Goal: Transaction & Acquisition: Purchase product/service

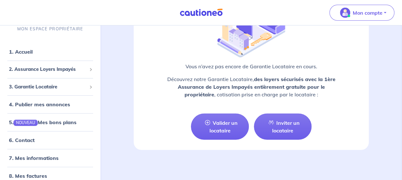
scroll to position [893, 0]
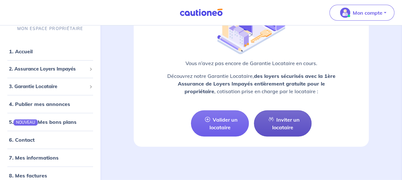
click at [281, 128] on link "Inviter un locataire" at bounding box center [283, 124] width 58 height 26
select select "FR"
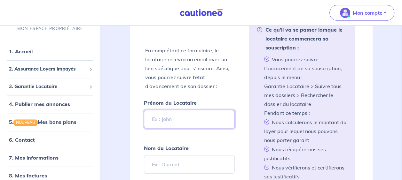
scroll to position [169, 0]
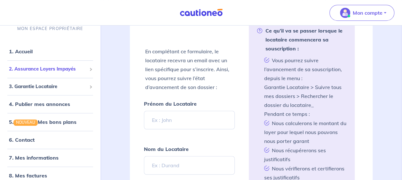
click at [62, 67] on span "2. Assurance Loyers Impayés" at bounding box center [48, 69] width 78 height 7
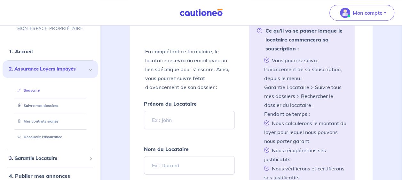
click at [38, 89] on link "Souscrire" at bounding box center [27, 90] width 25 height 4
click at [51, 71] on span "2. Assurance Loyers Impayés" at bounding box center [48, 69] width 78 height 7
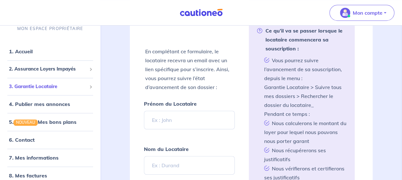
click at [45, 83] on span "3. Garantie Locataire" at bounding box center [48, 86] width 78 height 7
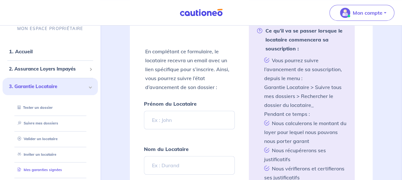
click at [49, 168] on link "Mes garanties signées" at bounding box center [38, 170] width 47 height 4
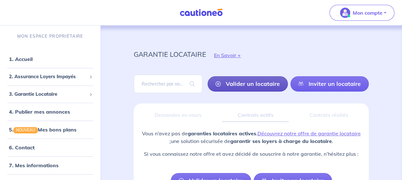
click at [237, 82] on link "Valider un locataire" at bounding box center [247, 83] width 80 height 15
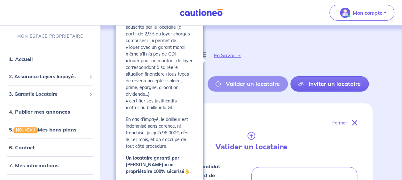
click at [229, 52] on button "En Savoir +" at bounding box center [227, 55] width 43 height 19
click at [237, 55] on button "En Savoir +" at bounding box center [227, 55] width 43 height 19
click at [220, 54] on button "En Savoir +" at bounding box center [227, 55] width 43 height 19
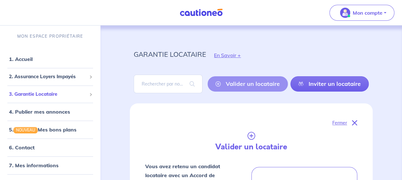
click at [27, 95] on span "3. Garantie Locataire" at bounding box center [48, 94] width 78 height 7
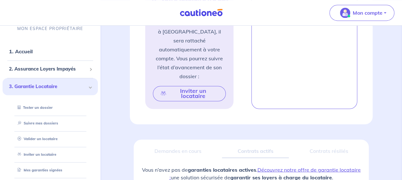
scroll to position [452, 0]
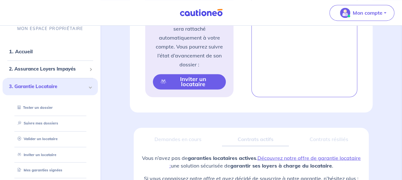
click at [208, 74] on button "Inviter un locataire" at bounding box center [189, 81] width 73 height 15
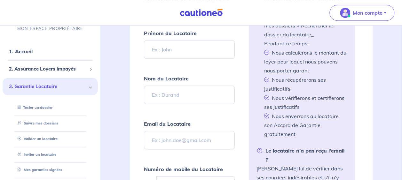
scroll to position [237, 0]
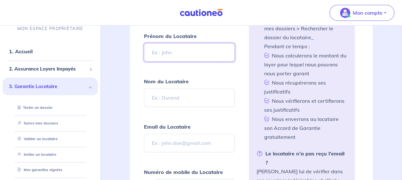
click at [183, 43] on input "Prénom du Locataire" at bounding box center [189, 52] width 90 height 19
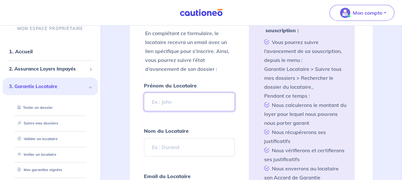
scroll to position [194, 0]
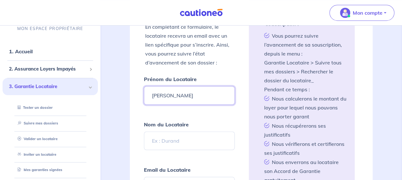
type input "Filomena"
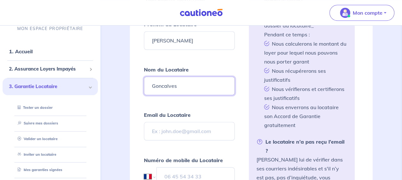
scroll to position [262, 0]
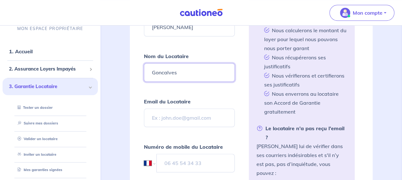
type input "Goncalves"
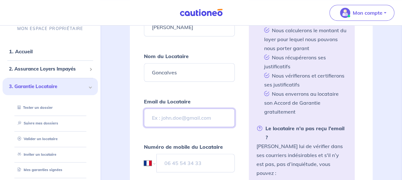
click at [187, 114] on input "Email du Locataire" at bounding box center [189, 118] width 90 height 19
paste input "Filomenafrance1@outlook.com"
type input "Filomenafrance1@outlook.com"
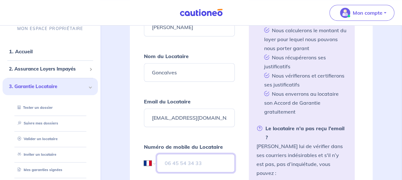
click at [169, 157] on input "tel" at bounding box center [196, 163] width 78 height 19
paste input "06 69 54 65 26"
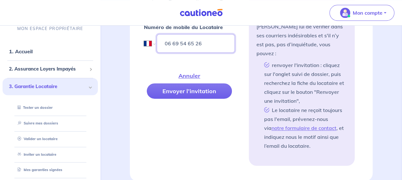
scroll to position [386, 0]
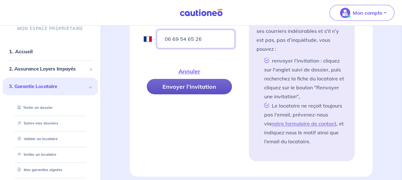
type input "06 69 54 65 26"
click at [195, 80] on button "Envoyer l’invitation" at bounding box center [189, 86] width 85 height 15
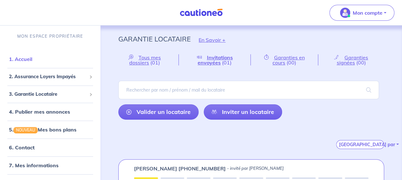
click at [32, 56] on link "1. Accueil" at bounding box center [20, 59] width 23 height 6
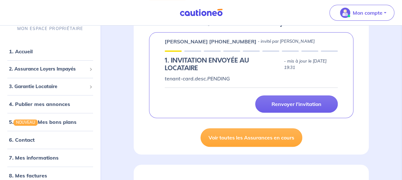
scroll to position [103, 0]
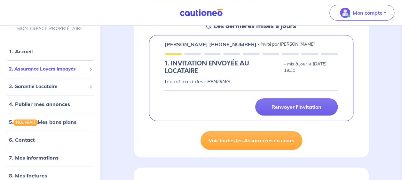
click at [34, 72] on span "2. Assurance Loyers Impayés" at bounding box center [48, 69] width 78 height 7
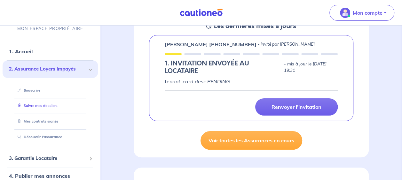
click at [35, 107] on link "Suivre mes dossiers" at bounding box center [36, 106] width 42 height 4
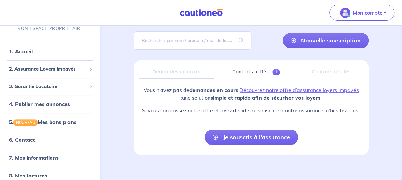
scroll to position [49, 0]
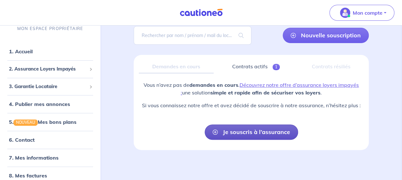
click at [242, 133] on link "Je souscris à l’assurance" at bounding box center [251, 132] width 93 height 15
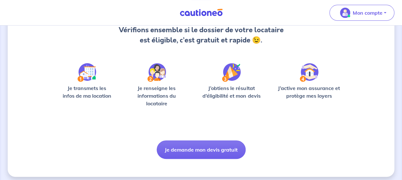
scroll to position [75, 0]
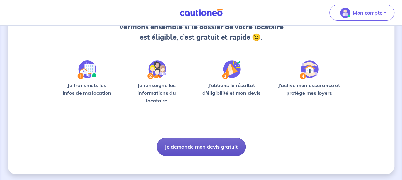
click at [191, 151] on button "Je demande mon devis gratuit" at bounding box center [201, 147] width 89 height 19
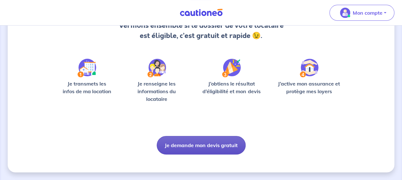
scroll to position [3, 0]
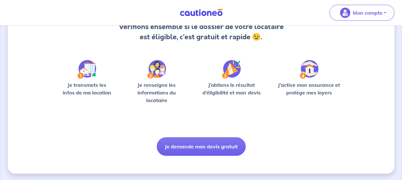
scroll to position [76, 0]
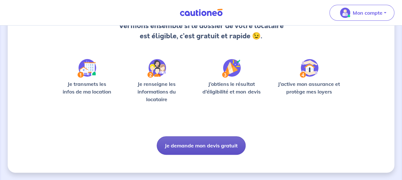
click at [197, 150] on button "Je demande mon devis gratuit" at bounding box center [201, 145] width 89 height 19
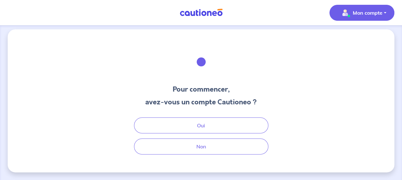
scroll to position [3, 0]
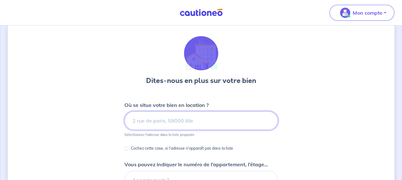
scroll to position [12, 0]
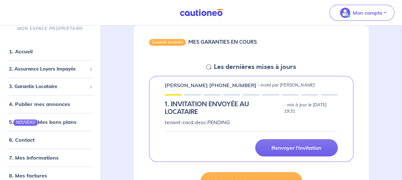
scroll to position [65, 0]
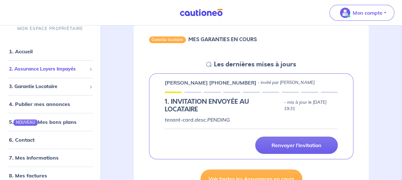
click at [50, 71] on span "2. Assurance Loyers Impayés" at bounding box center [48, 69] width 78 height 7
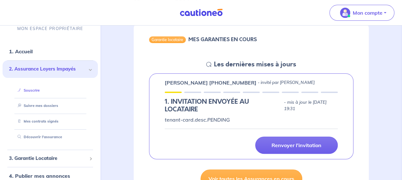
click at [31, 90] on link "Souscrire" at bounding box center [27, 90] width 25 height 4
click at [57, 158] on span "3. Garantie Locataire" at bounding box center [48, 158] width 78 height 7
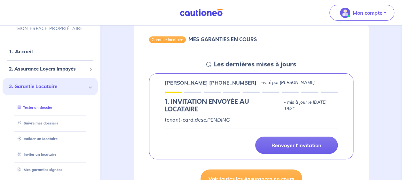
click at [40, 106] on link "Tester un dossier" at bounding box center [33, 108] width 37 height 4
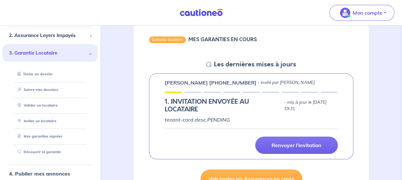
scroll to position [20, 0]
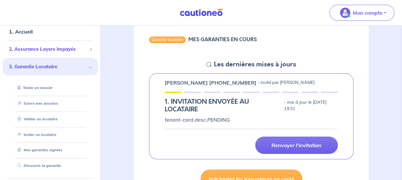
click at [38, 49] on span "2. Assurance Loyers Impayés" at bounding box center [48, 49] width 78 height 7
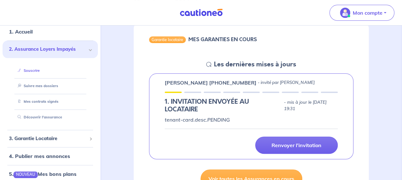
click at [31, 72] on link "Souscrire" at bounding box center [27, 70] width 25 height 4
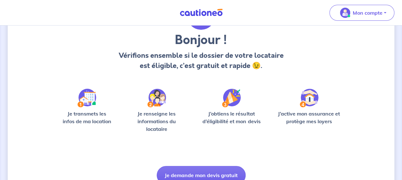
scroll to position [50, 0]
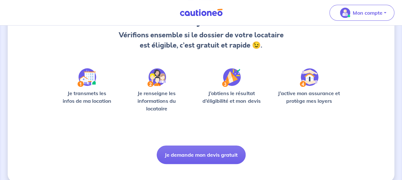
scroll to position [76, 0]
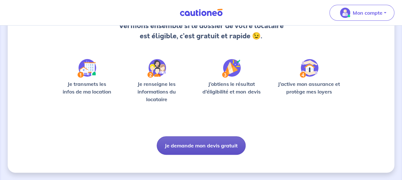
click at [214, 145] on button "Je demande mon devis gratuit" at bounding box center [201, 145] width 89 height 19
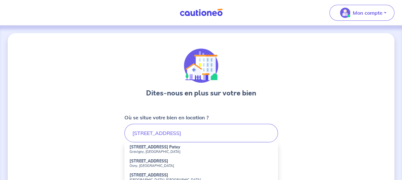
click at [161, 161] on strong "1 Chemin de la Friche" at bounding box center [148, 161] width 39 height 5
type input "1 Chemin de la Friche, Osny, France"
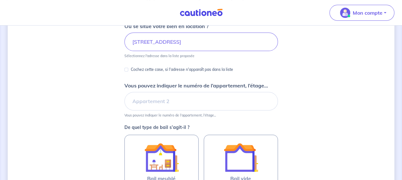
scroll to position [100, 0]
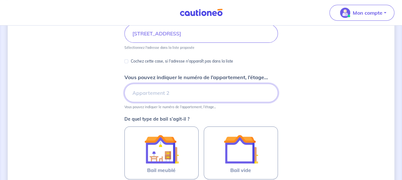
click at [149, 92] on input "Vous pouvez indiquer le numéro de l’appartement, l’étage..." at bounding box center [200, 93] width 153 height 19
type input "a"
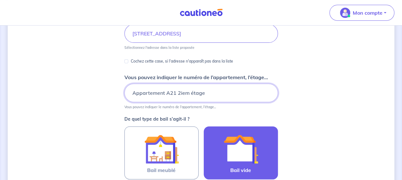
type input "Appartement A21 2iem étage"
click at [247, 159] on img at bounding box center [240, 149] width 35 height 35
click at [0, 0] on input "Bail vide" at bounding box center [0, 0] width 0 height 0
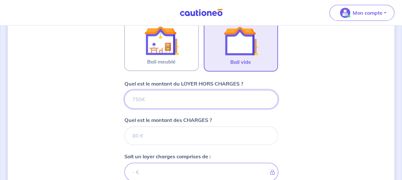
scroll to position [217, 0]
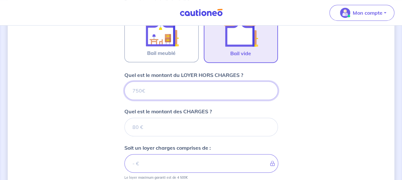
click at [160, 90] on input "Quel est le montant du LOYER HORS CHARGES ?" at bounding box center [200, 90] width 153 height 19
type input "9"
type input "95"
type input "950"
type input "9"
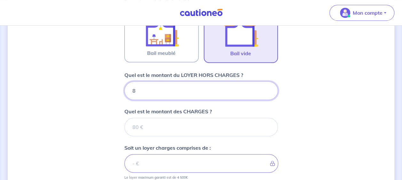
type input "86"
type input "860"
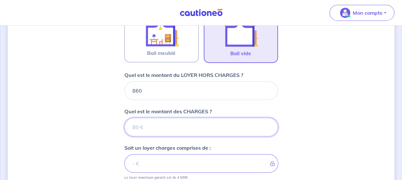
click at [145, 127] on input "Quel est le montant des CHARGES ?" at bounding box center [200, 127] width 153 height 19
type input "90"
type input "950"
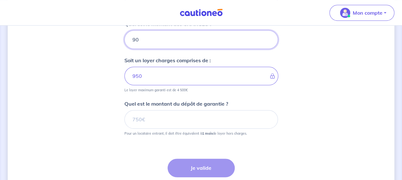
scroll to position [309, 0]
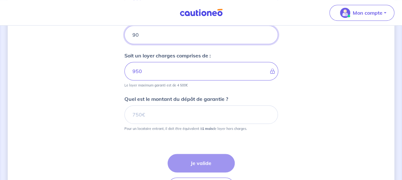
type input "90"
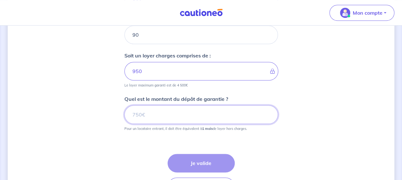
click at [146, 111] on input "Quel est le montant du dépôt de garantie ?" at bounding box center [200, 114] width 153 height 19
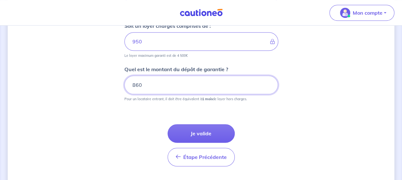
scroll to position [354, 0]
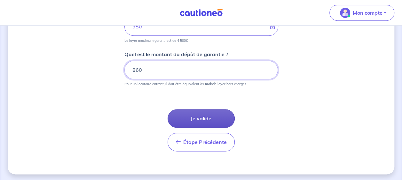
type input "860"
click at [195, 120] on button "Je valide" at bounding box center [200, 118] width 67 height 19
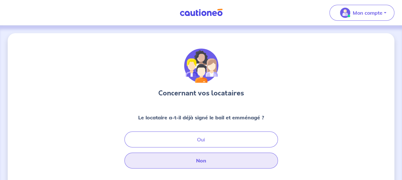
click at [206, 158] on button "Non" at bounding box center [200, 161] width 153 height 16
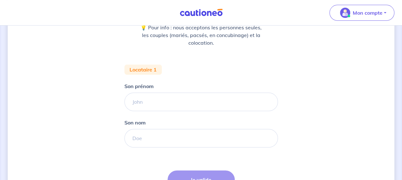
scroll to position [92, 0]
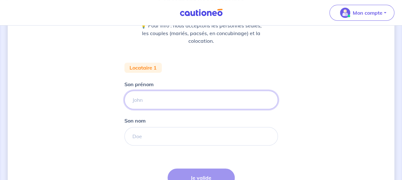
click at [159, 103] on input "Son prénom" at bounding box center [200, 100] width 153 height 19
type input "Filomena"
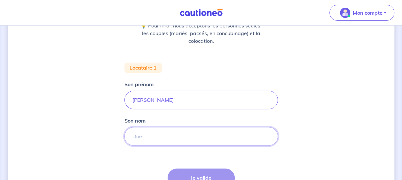
click at [154, 133] on input "Son nom" at bounding box center [200, 136] width 153 height 19
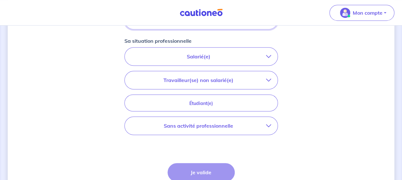
scroll to position [212, 0]
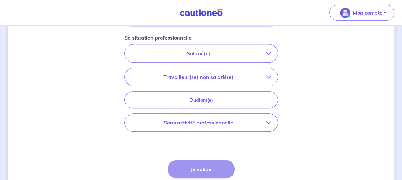
type input "Goncalves"
click at [193, 47] on button "Salarié(e)" at bounding box center [201, 53] width 153 height 18
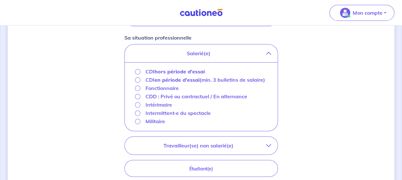
click at [151, 70] on p "CDI hors période d'essai" at bounding box center [174, 72] width 59 height 8
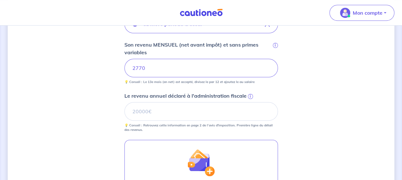
scroll to position [245, 0]
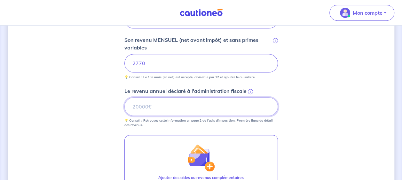
click at [182, 105] on input "Le revenu annuel déclaré à l'administration fiscale i" at bounding box center [200, 106] width 153 height 19
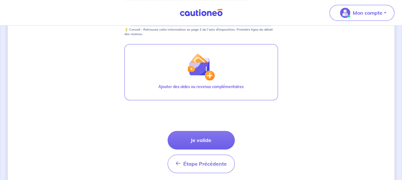
scroll to position [340, 0]
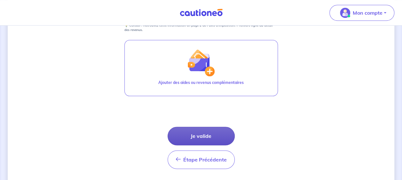
type input "39503"
click at [203, 135] on button "Je valide" at bounding box center [200, 136] width 67 height 19
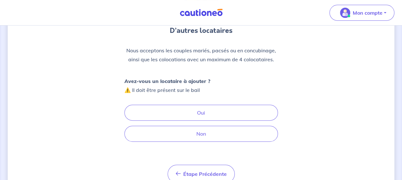
scroll to position [67, 0]
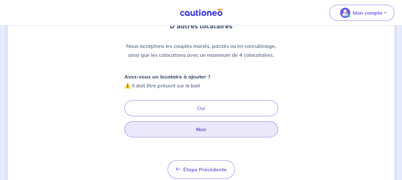
click at [237, 126] on button "Non" at bounding box center [200, 129] width 153 height 16
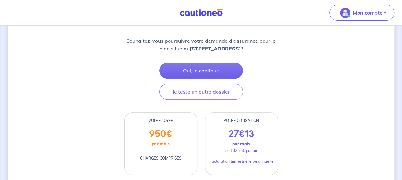
scroll to position [92, 0]
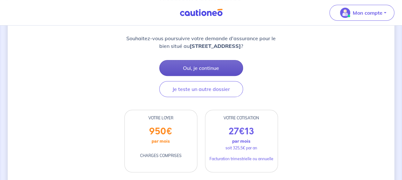
click at [207, 68] on button "Oui, je continue" at bounding box center [201, 68] width 84 height 16
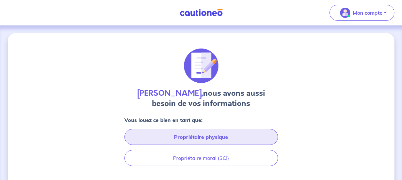
click at [219, 135] on button "Propriétaire physique" at bounding box center [200, 137] width 153 height 16
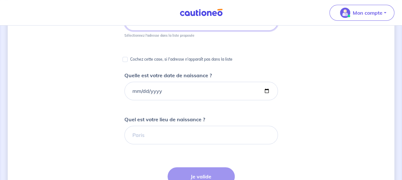
scroll to position [119, 0]
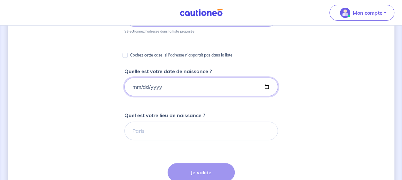
click at [132, 89] on input "Quelle est votre date de naissance ?" at bounding box center [200, 87] width 153 height 19
type input "1976-05-16"
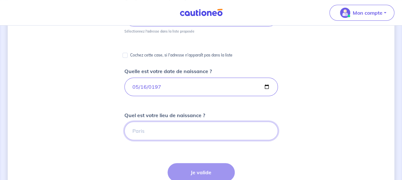
click at [135, 130] on input "Quel est votre lieu de naissance ?" at bounding box center [200, 131] width 153 height 19
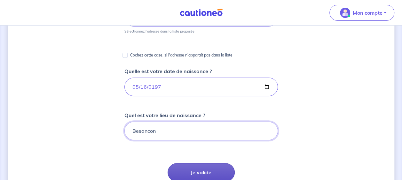
type input "Besancon"
click at [190, 170] on button "Je valide" at bounding box center [200, 172] width 67 height 19
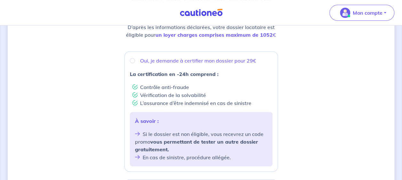
scroll to position [101, 0]
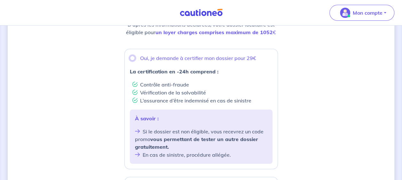
click at [131, 58] on input "Oui, je demande à certifier mon dossier pour 29€" at bounding box center [132, 58] width 5 height 5
radio input "true"
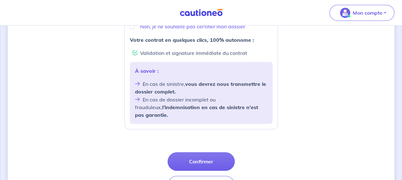
scroll to position [296, 0]
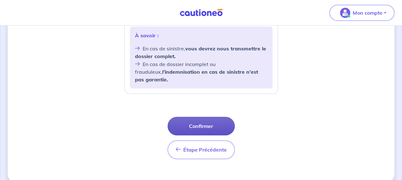
click at [208, 119] on button "Confirmer" at bounding box center [200, 126] width 67 height 19
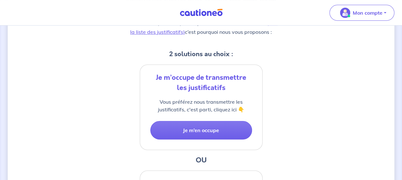
scroll to position [111, 0]
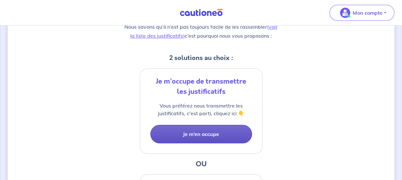
click at [201, 130] on button "Je m’en occupe" at bounding box center [201, 134] width 102 height 19
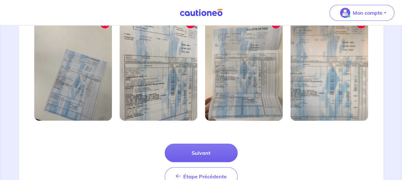
scroll to position [258, 0]
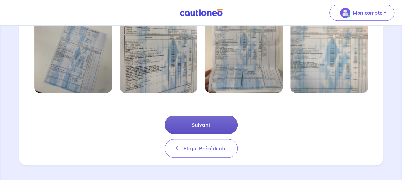
click at [197, 122] on button "Suivant" at bounding box center [201, 125] width 73 height 19
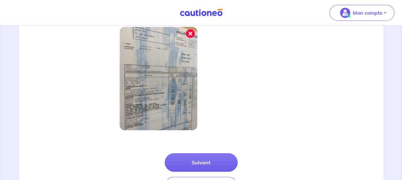
scroll to position [227, 0]
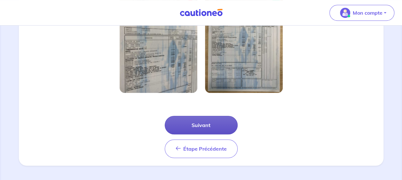
click at [212, 122] on button "Suivant" at bounding box center [201, 125] width 73 height 19
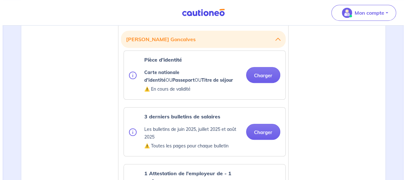
scroll to position [169, 0]
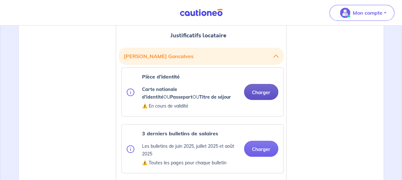
click at [256, 91] on button "Charger" at bounding box center [261, 92] width 34 height 16
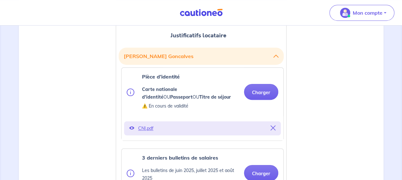
click at [143, 125] on p "CNI.pdf" at bounding box center [202, 128] width 128 height 9
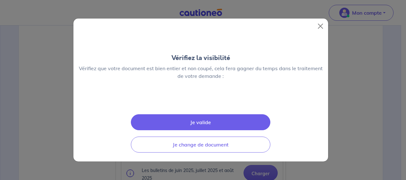
scroll to position [77, 0]
click at [235, 130] on button "Je valide" at bounding box center [201, 122] width 140 height 16
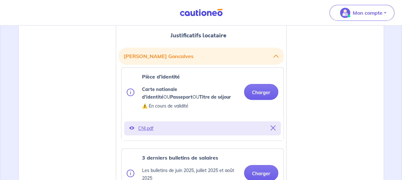
click at [144, 126] on p "CNI.pdf" at bounding box center [202, 128] width 128 height 9
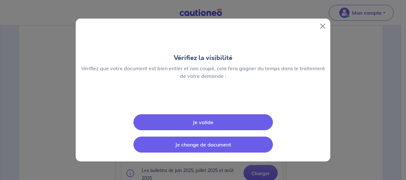
click at [236, 153] on button "Je change de document" at bounding box center [204, 145] width 140 height 16
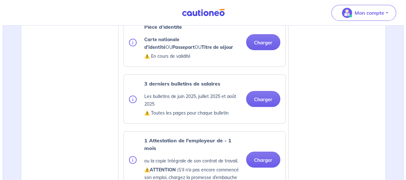
scroll to position [222, 0]
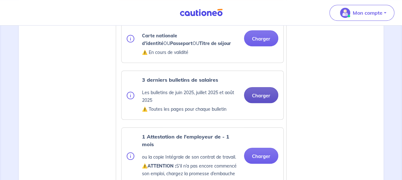
click at [266, 97] on button "Charger" at bounding box center [261, 95] width 34 height 16
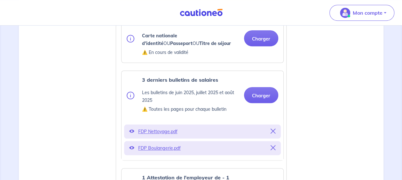
click at [129, 37] on img at bounding box center [131, 39] width 8 height 8
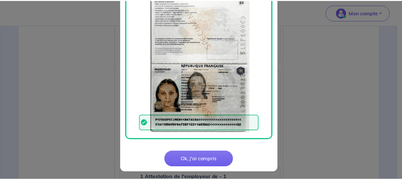
scroll to position [263, 0]
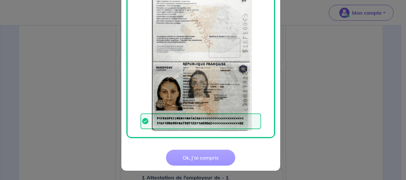
click at [192, 163] on button "Ok, j'ai compris" at bounding box center [200, 158] width 69 height 16
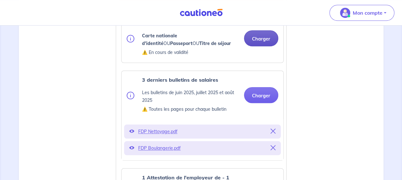
click at [260, 39] on button "Charger" at bounding box center [261, 38] width 34 height 16
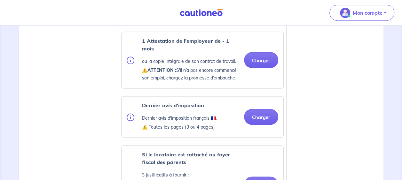
scroll to position [387, 0]
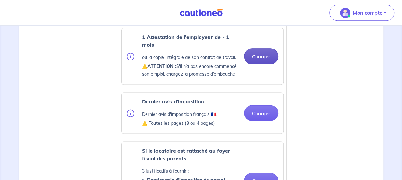
click at [259, 53] on button "Charger" at bounding box center [261, 56] width 34 height 16
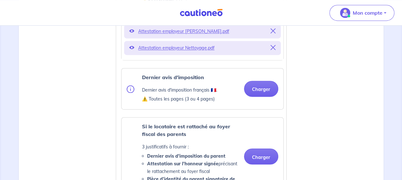
scroll to position [469, 0]
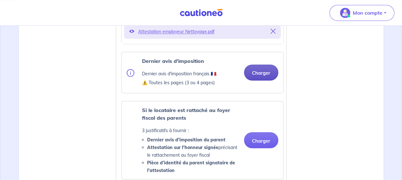
click at [256, 73] on button "Charger" at bounding box center [261, 73] width 34 height 16
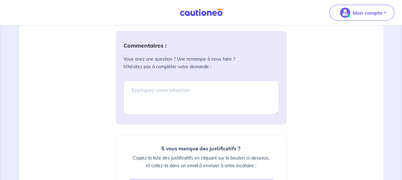
scroll to position [810, 0]
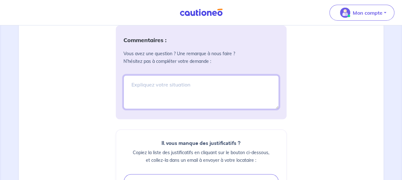
click at [160, 82] on textarea at bounding box center [200, 92] width 155 height 34
type textarea "l"
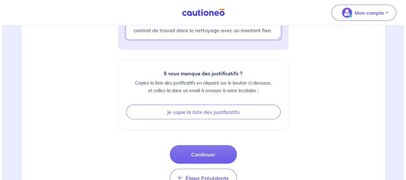
scroll to position [885, 0]
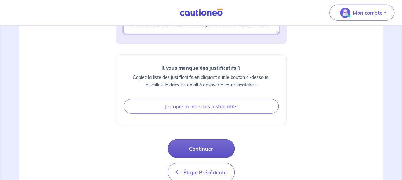
type textarea "A la lecture des documents vous remarquerez que le locataire bénéficie d'heures…"
click at [212, 144] on button "Continuer" at bounding box center [200, 149] width 67 height 19
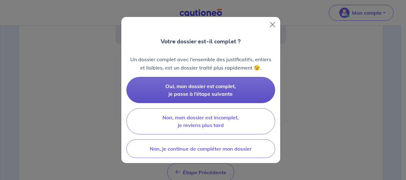
click at [217, 84] on span "Oui, mon dossier est complet, je passe à l’étape suivante" at bounding box center [201, 90] width 71 height 14
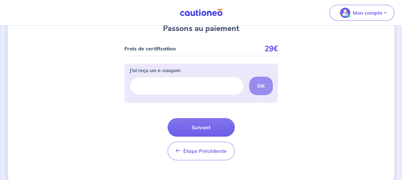
scroll to position [78, 0]
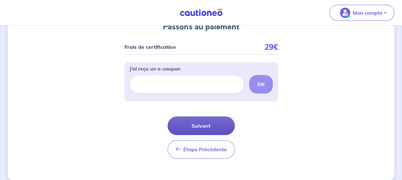
click at [202, 125] on button "Suivant" at bounding box center [200, 126] width 67 height 19
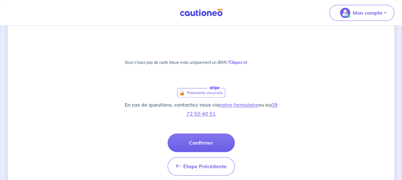
scroll to position [398, 0]
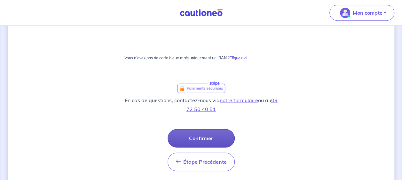
click at [194, 136] on button "Confirmer" at bounding box center [200, 138] width 67 height 19
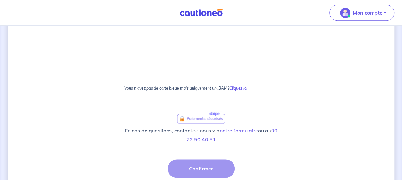
scroll to position [371, 0]
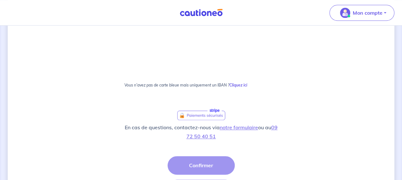
click at [206, 161] on div "Étape Précédente Précédent Confirmer Confirmer" at bounding box center [200, 177] width 67 height 42
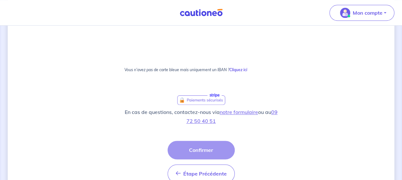
scroll to position [419, 0]
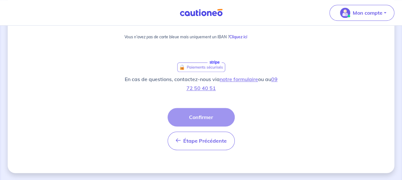
click at [209, 120] on div "Étape Précédente Précédent Confirmer Confirmer" at bounding box center [200, 129] width 67 height 42
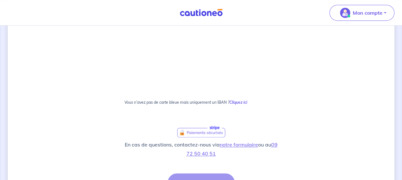
scroll to position [380, 0]
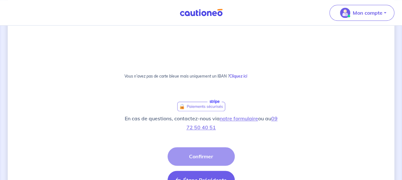
click at [198, 174] on button "Étape Précédente Précédent" at bounding box center [200, 180] width 67 height 19
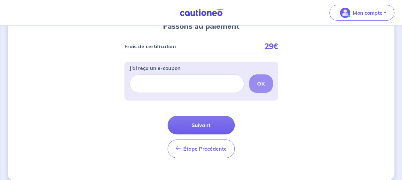
scroll to position [86, 0]
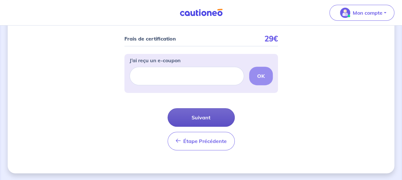
click at [190, 123] on button "Suivant" at bounding box center [200, 117] width 67 height 19
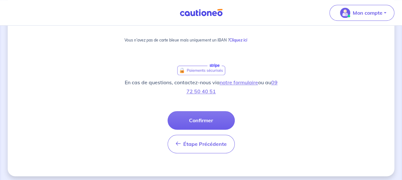
scroll to position [419, 0]
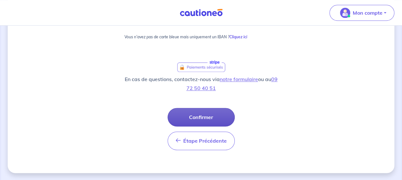
click at [207, 120] on button "Confirmer" at bounding box center [200, 117] width 67 height 19
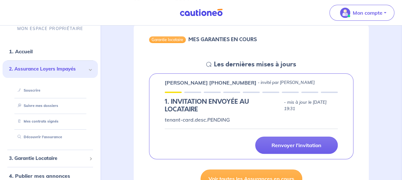
scroll to position [20, 0]
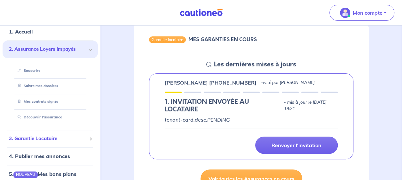
click at [45, 141] on span "3. Garantie Locataire" at bounding box center [48, 138] width 78 height 7
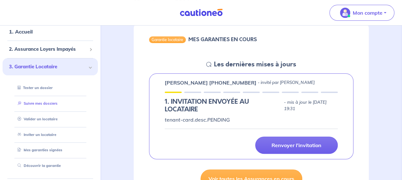
click at [34, 104] on link "Suivre mes dossiers" at bounding box center [36, 103] width 42 height 4
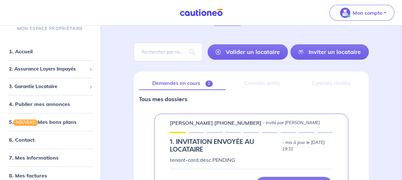
scroll to position [28, 0]
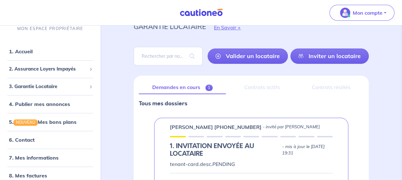
click at [201, 84] on link "Demandes en cours 1" at bounding box center [182, 87] width 87 height 13
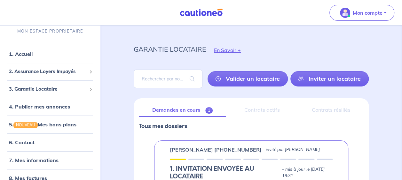
scroll to position [0, 0]
